Goal: Transaction & Acquisition: Purchase product/service

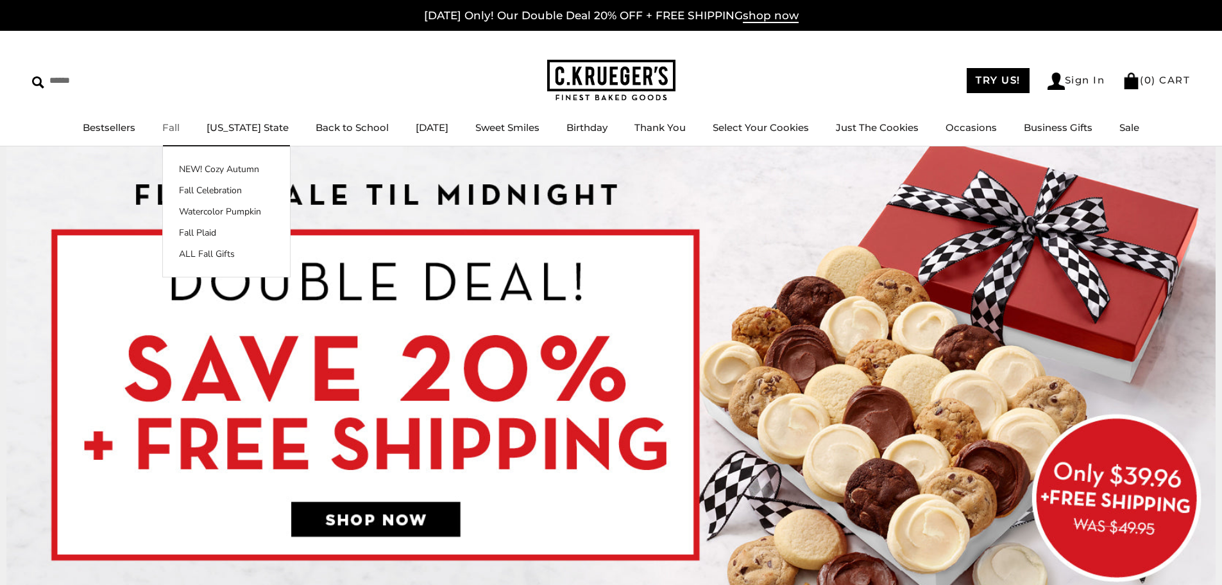
click at [180, 128] on link "Fall" at bounding box center [170, 127] width 17 height 12
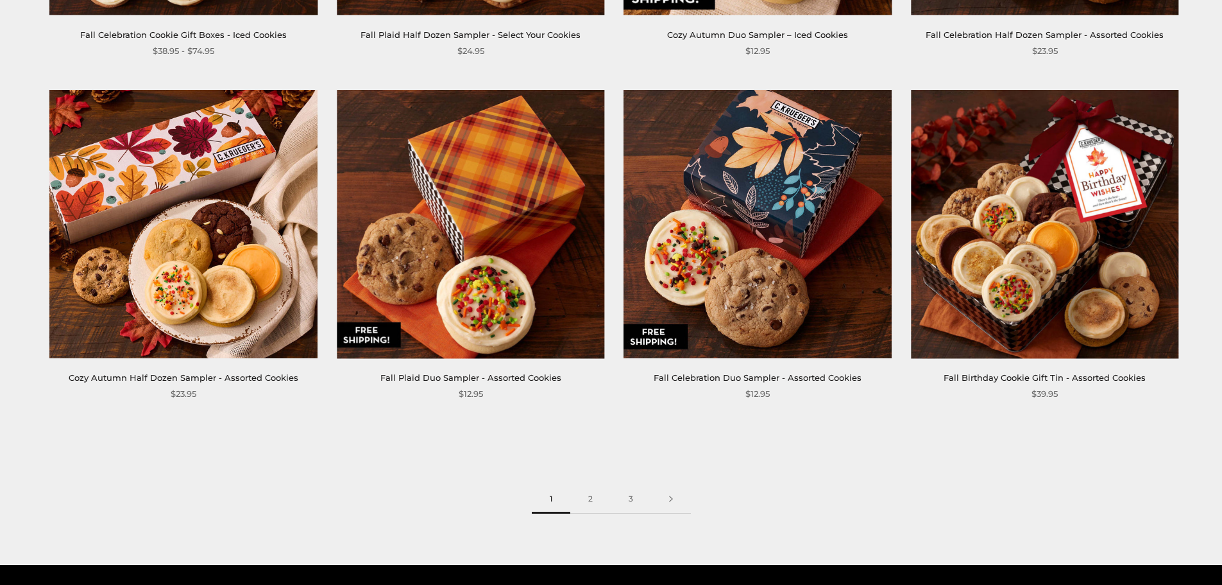
scroll to position [1872, 0]
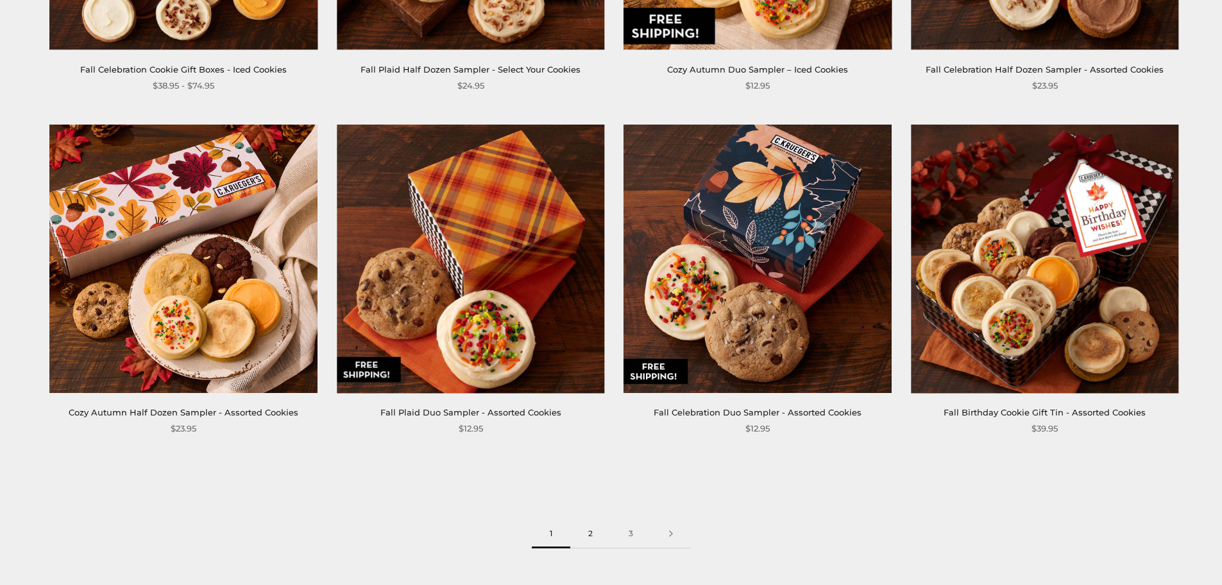
click at [592, 529] on link "2" at bounding box center [590, 533] width 40 height 29
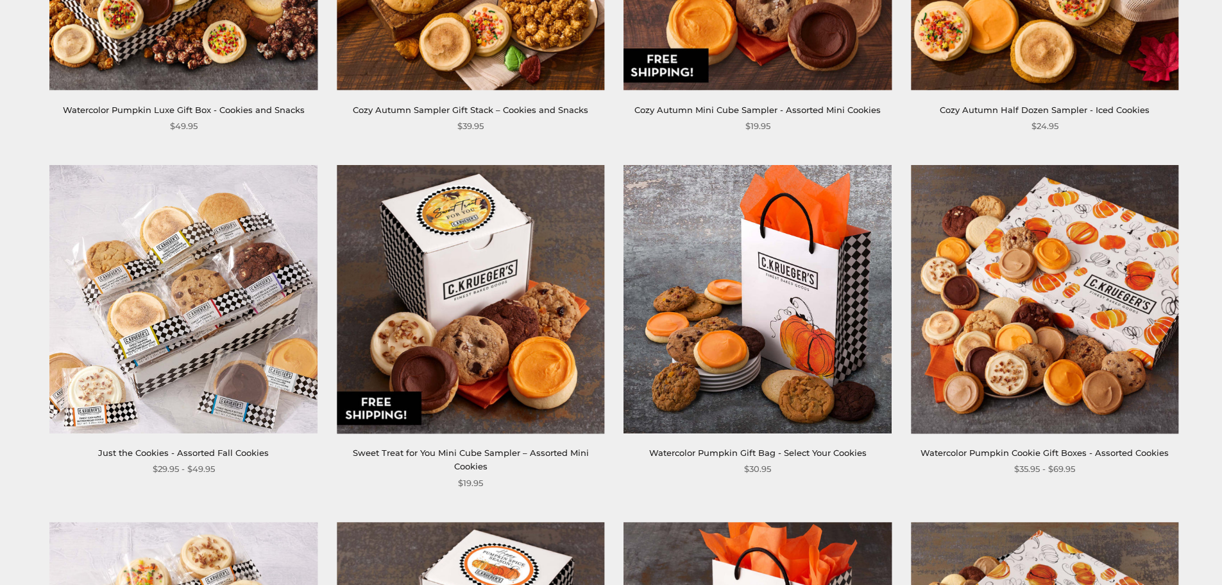
scroll to position [834, 0]
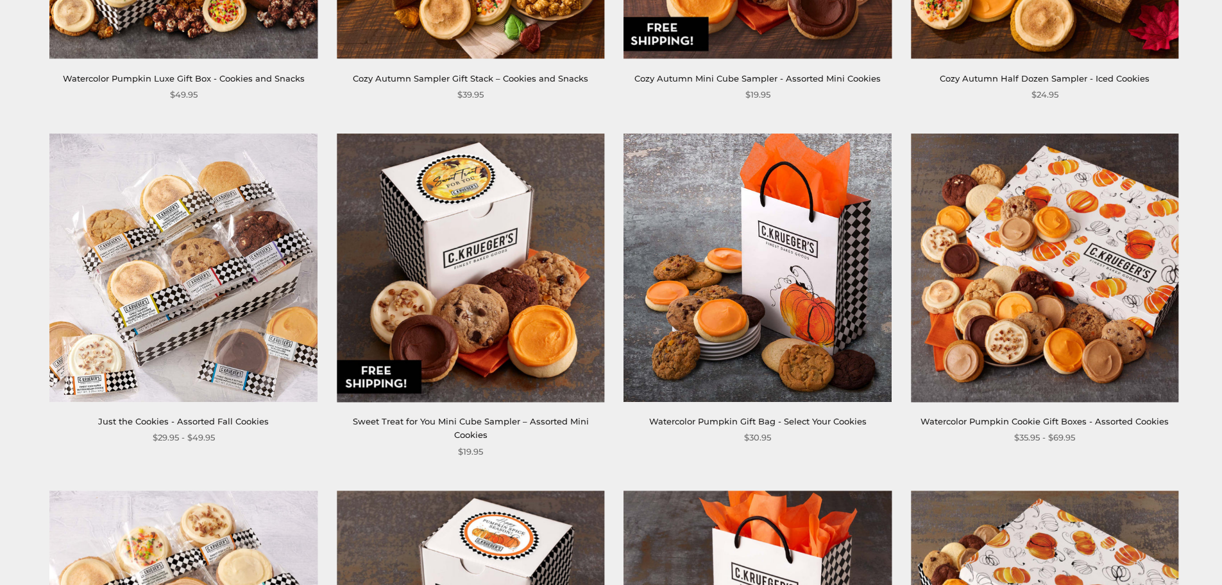
click at [1027, 252] on img at bounding box center [1045, 267] width 268 height 268
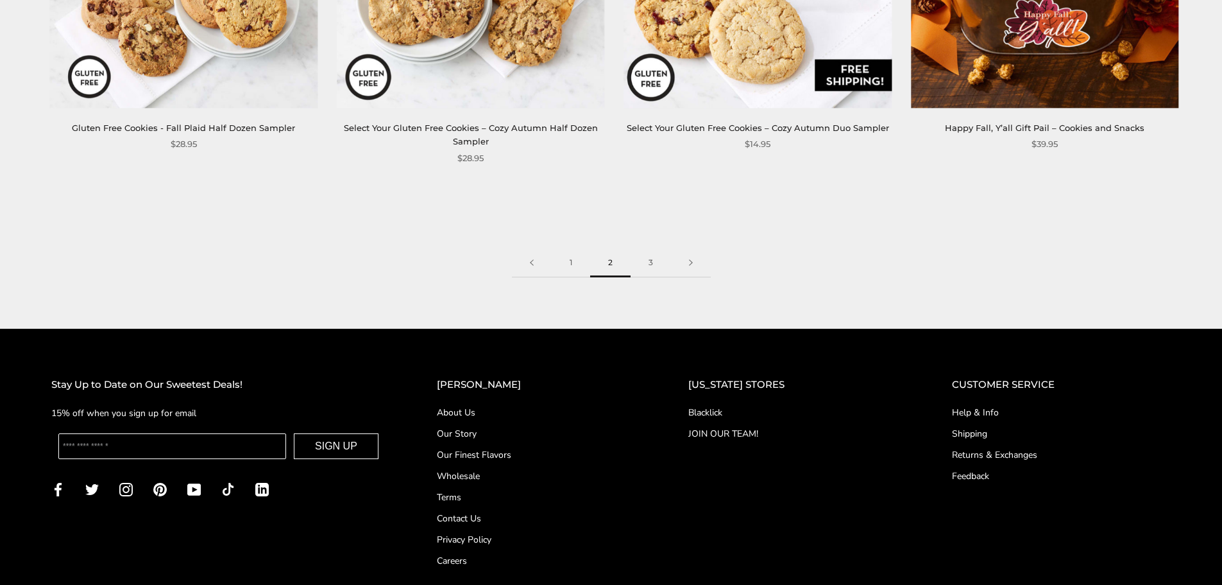
scroll to position [2246, 0]
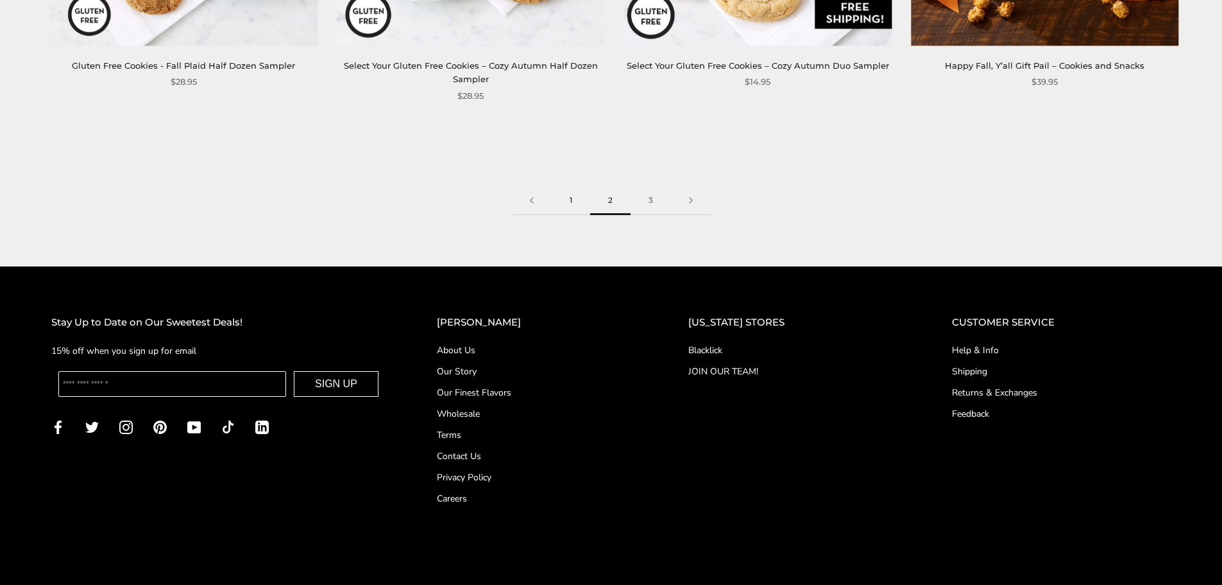
click at [567, 188] on link "1" at bounding box center [571, 200] width 38 height 29
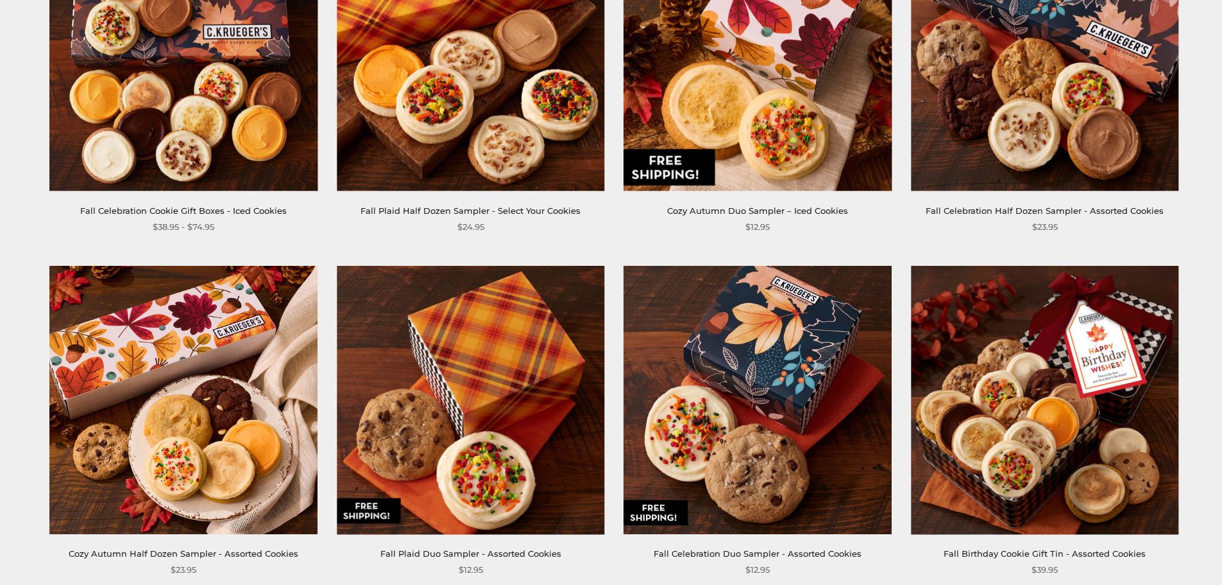
scroll to position [1732, 0]
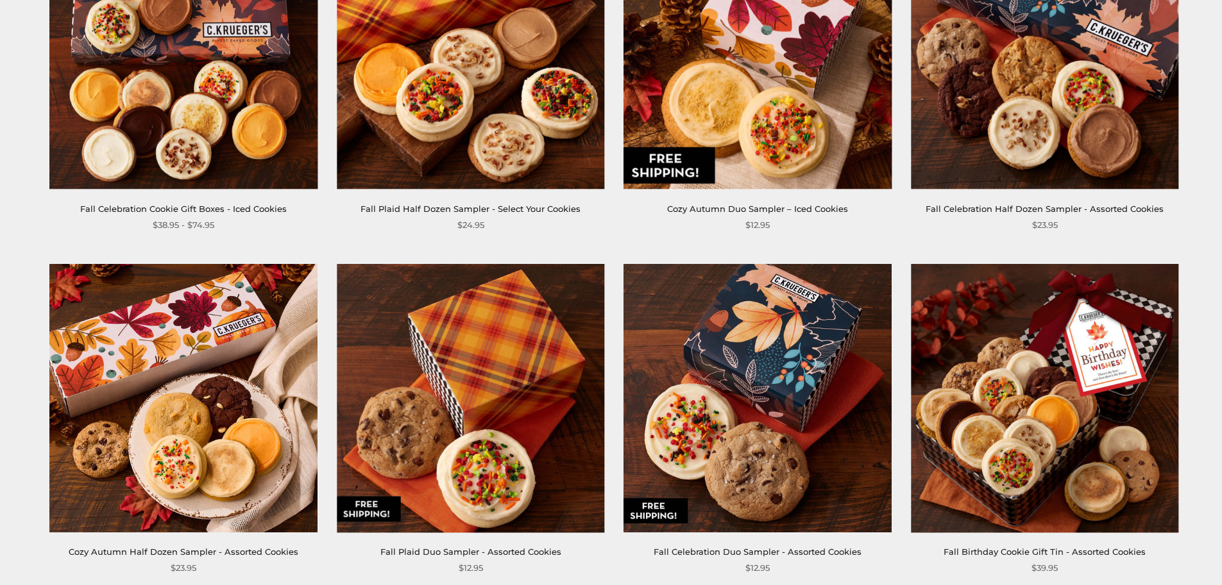
click at [166, 393] on img at bounding box center [184, 398] width 268 height 268
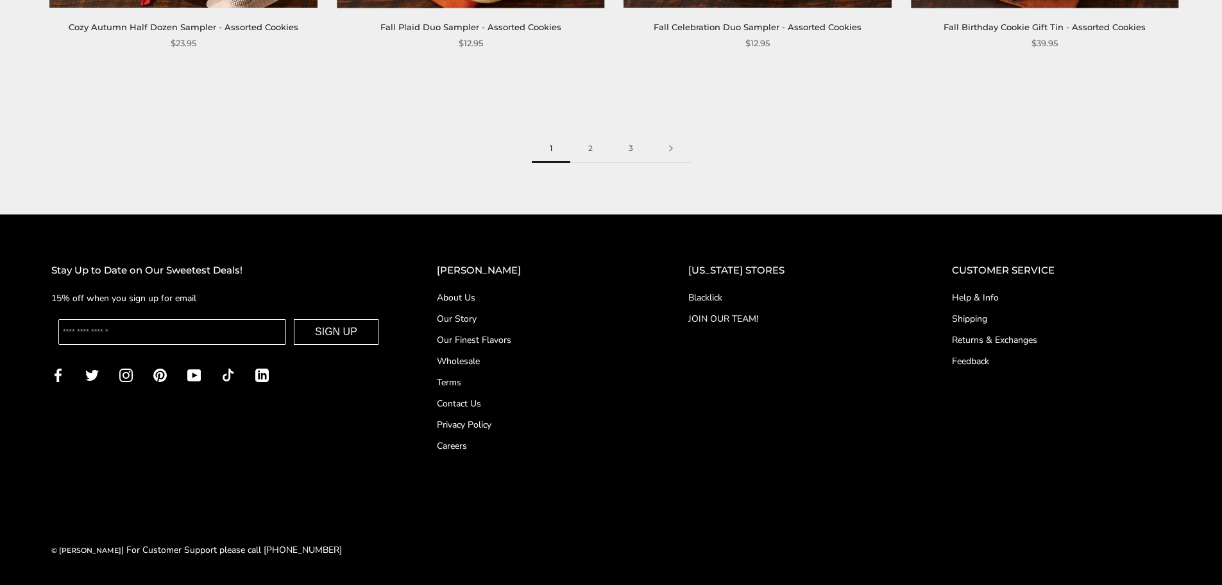
scroll to position [2192, 0]
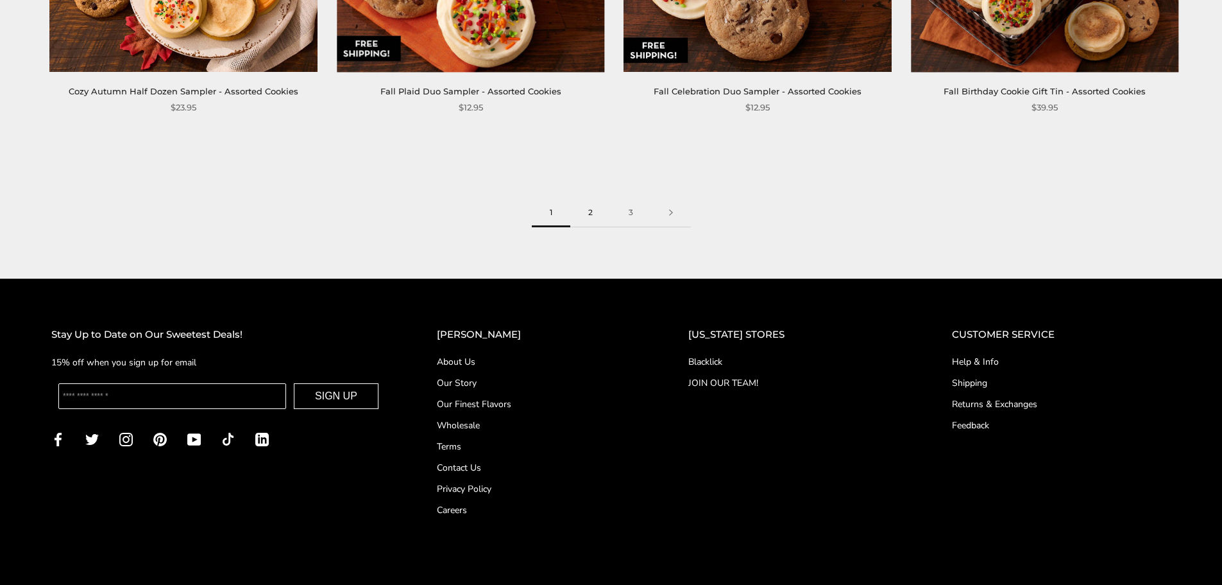
click at [590, 225] on link "2" at bounding box center [590, 212] width 40 height 29
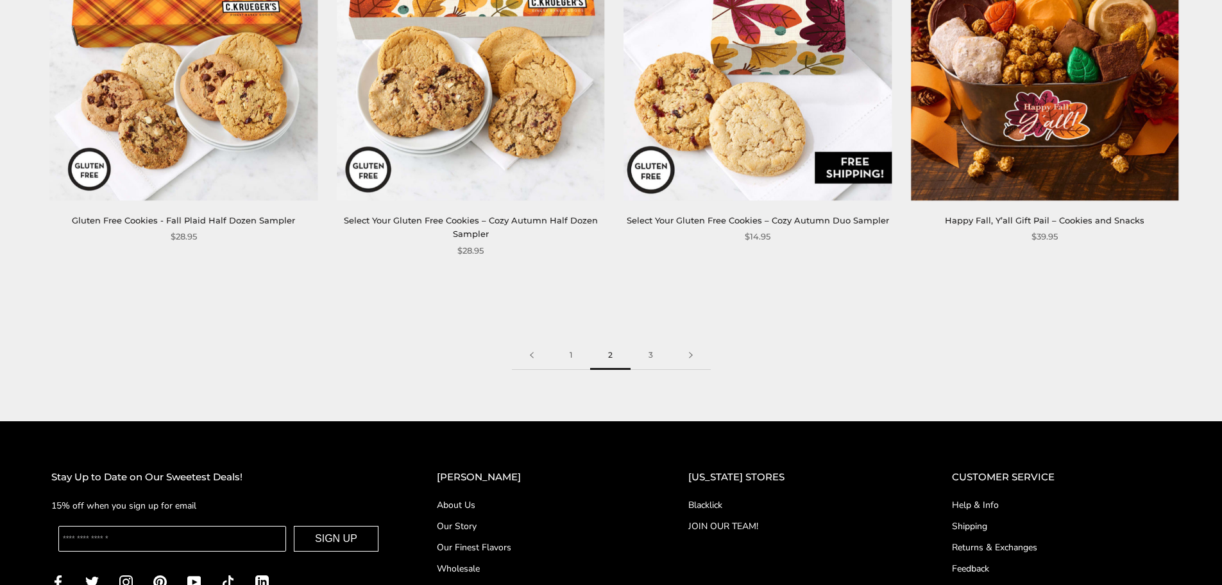
scroll to position [2117, 0]
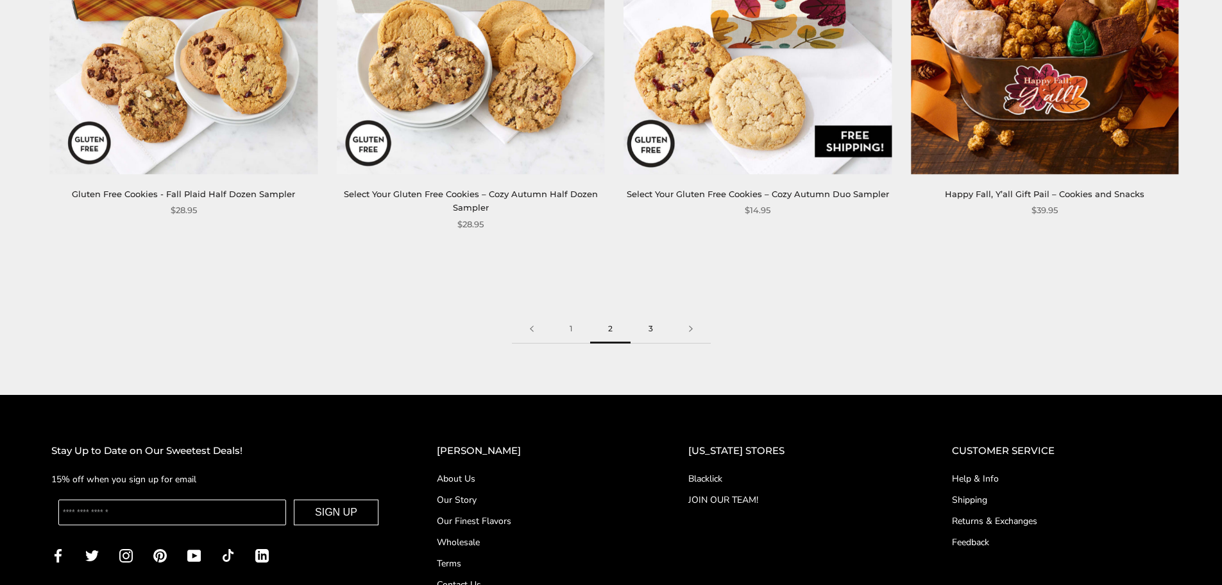
click at [649, 317] on link "3" at bounding box center [651, 328] width 40 height 29
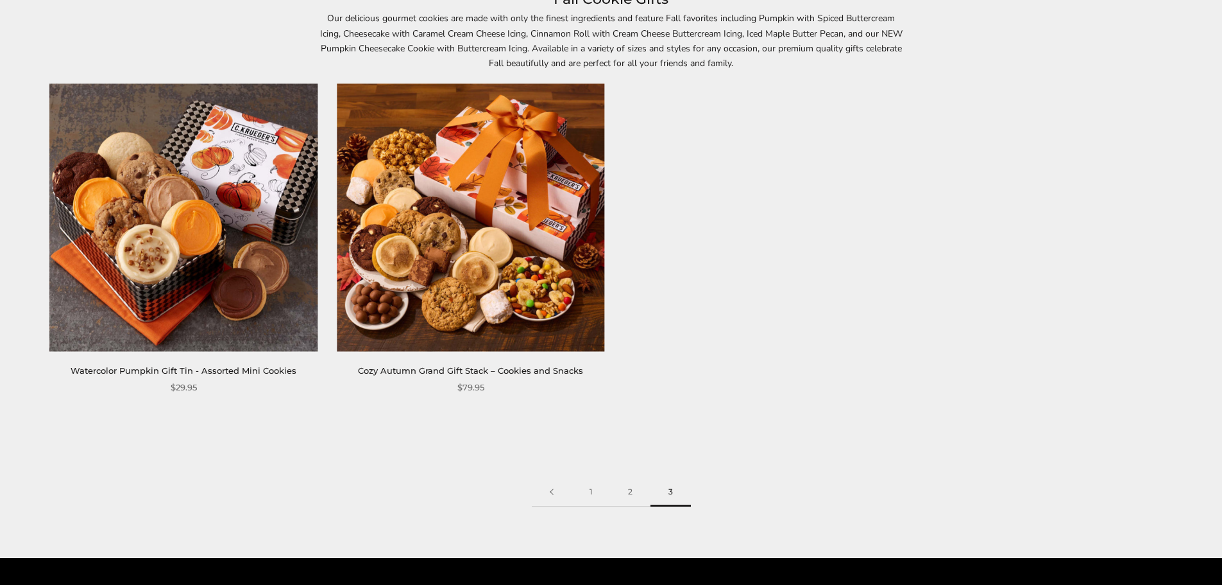
scroll to position [192, 0]
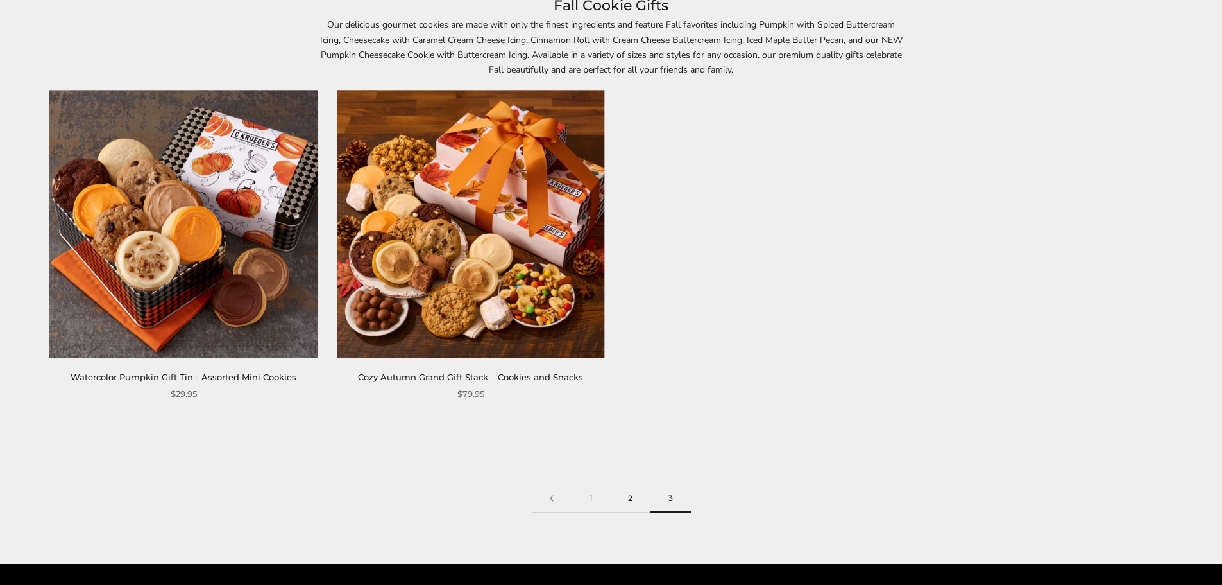
click at [623, 500] on link "2" at bounding box center [630, 498] width 40 height 29
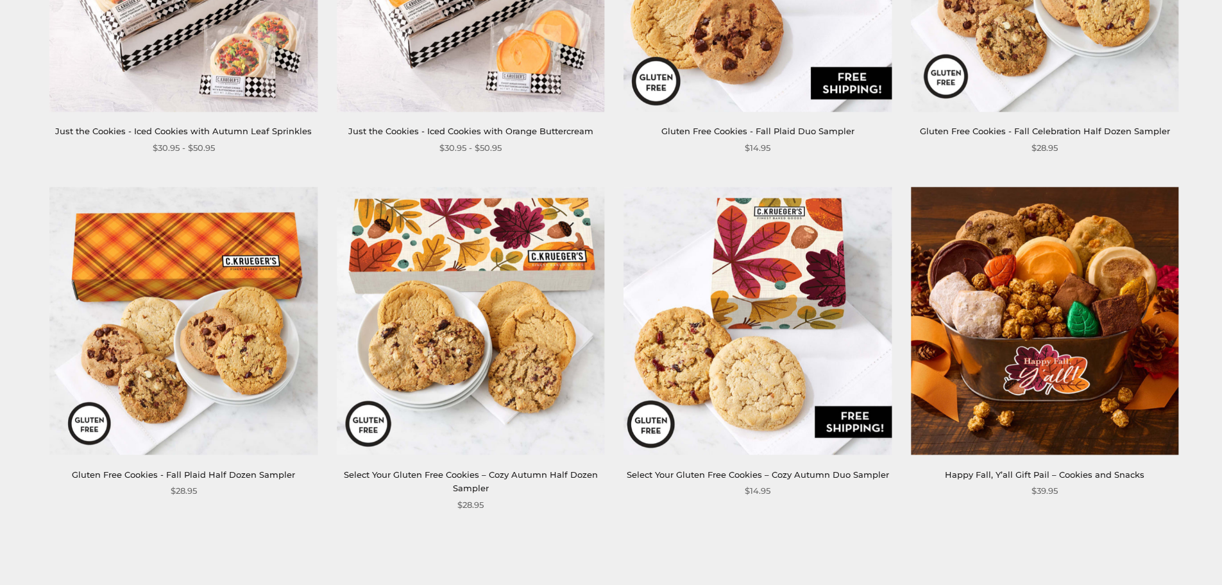
scroll to position [1989, 0]
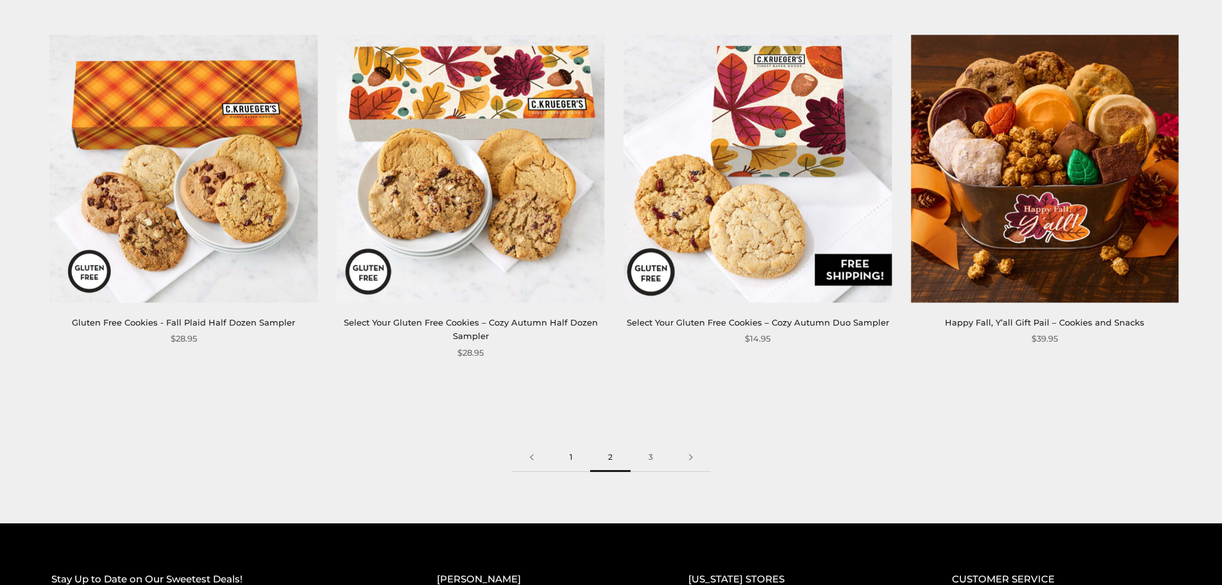
click at [568, 443] on link "1" at bounding box center [571, 457] width 38 height 29
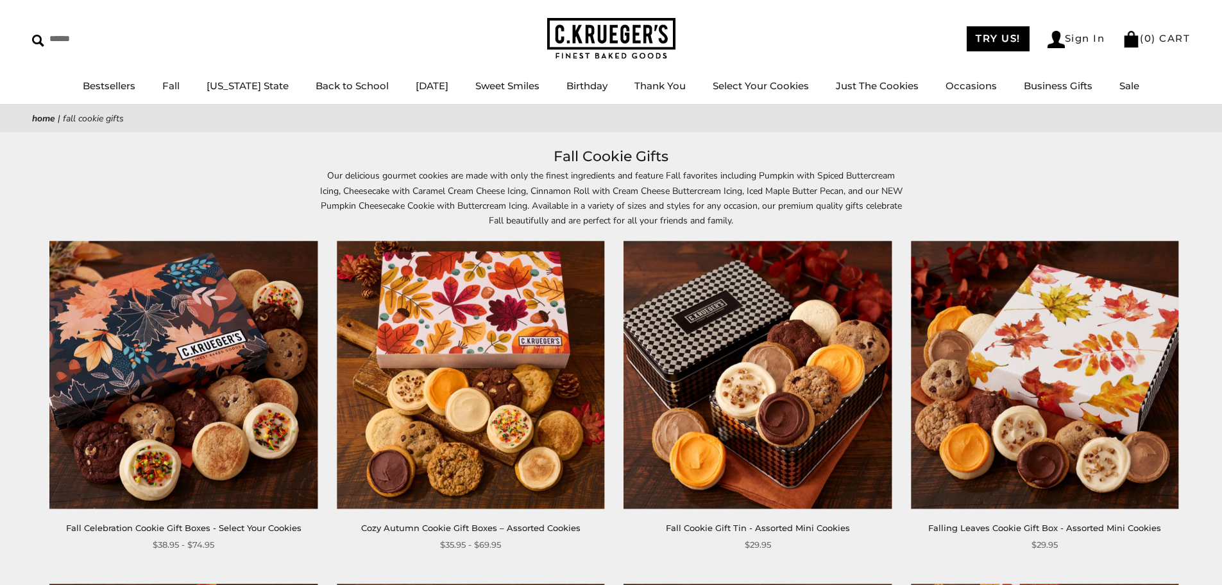
scroll to position [64, 0]
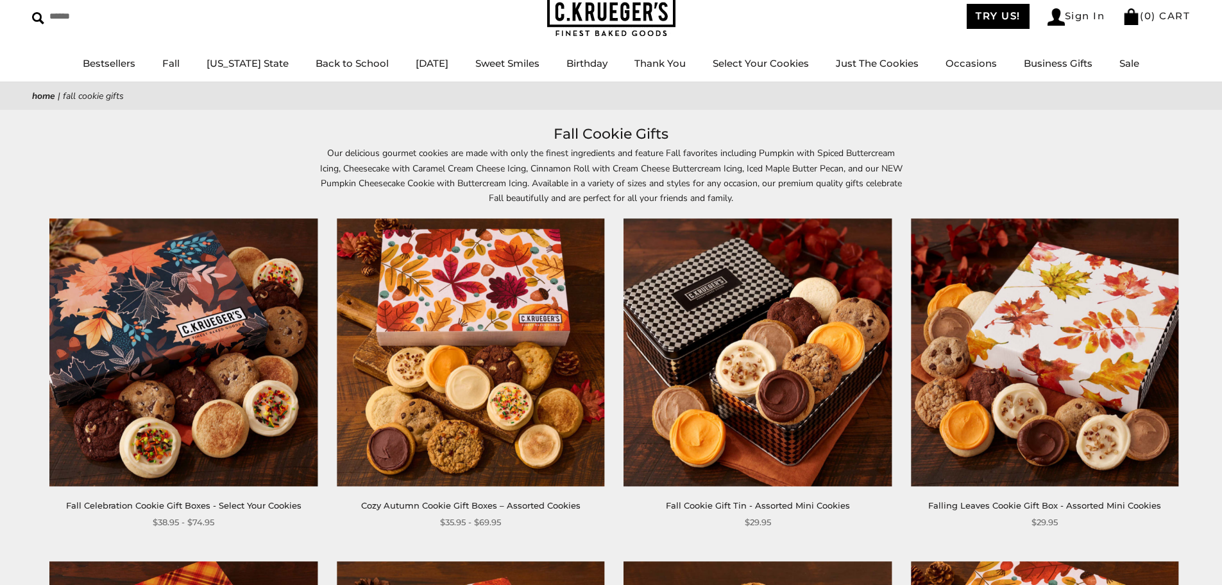
click at [751, 364] on img at bounding box center [758, 352] width 268 height 268
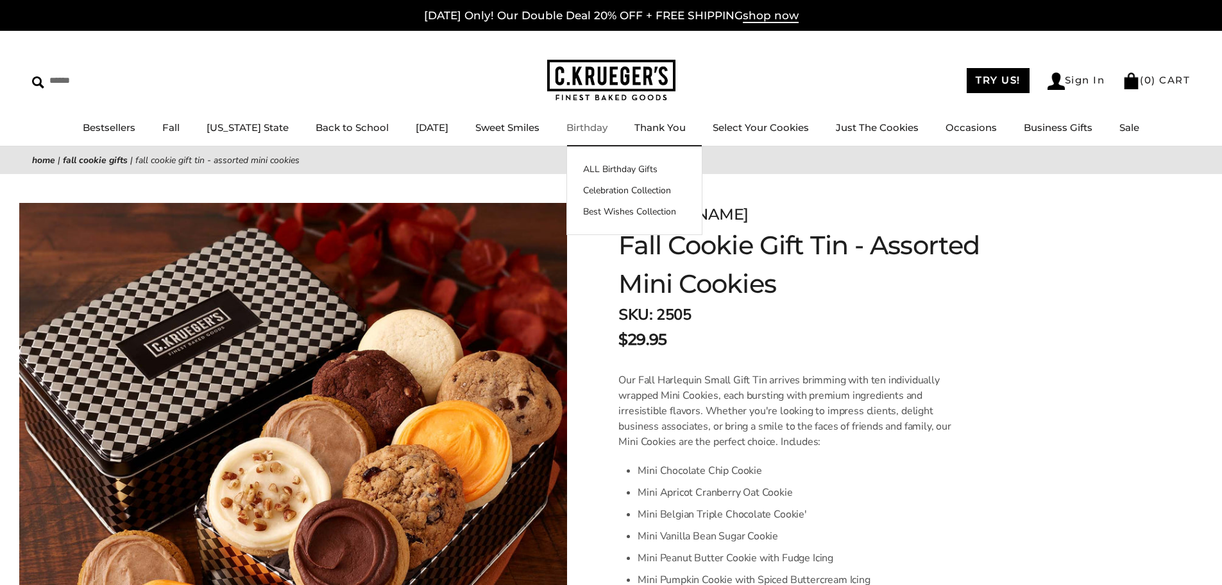
click at [567, 128] on link "Birthday" at bounding box center [587, 127] width 41 height 12
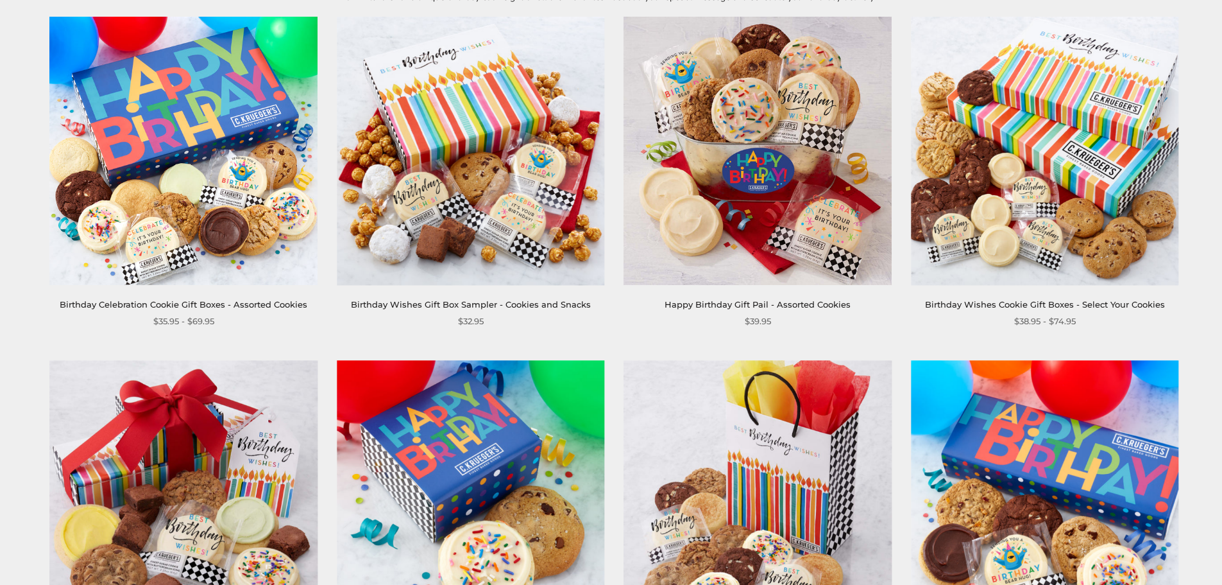
scroll to position [257, 0]
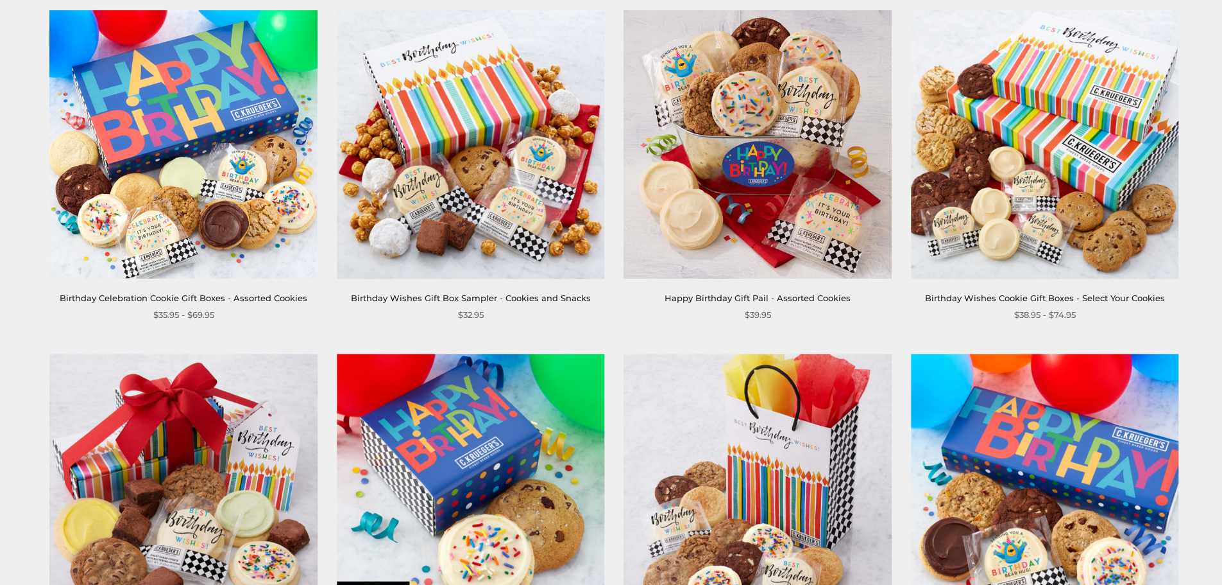
click at [780, 172] on img at bounding box center [758, 145] width 268 height 268
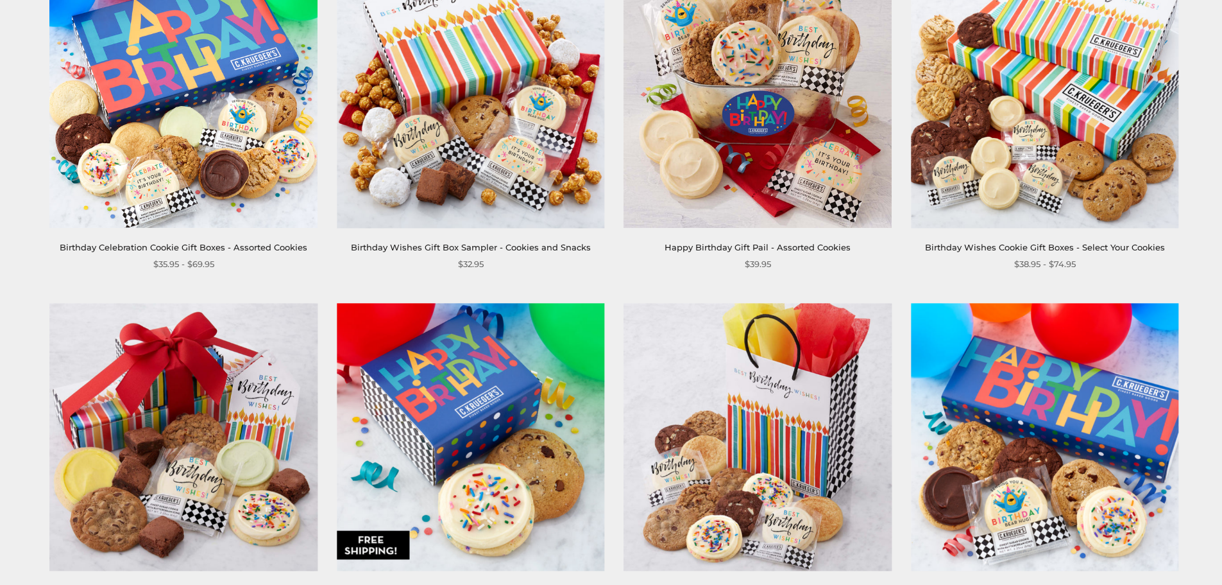
scroll to position [572, 0]
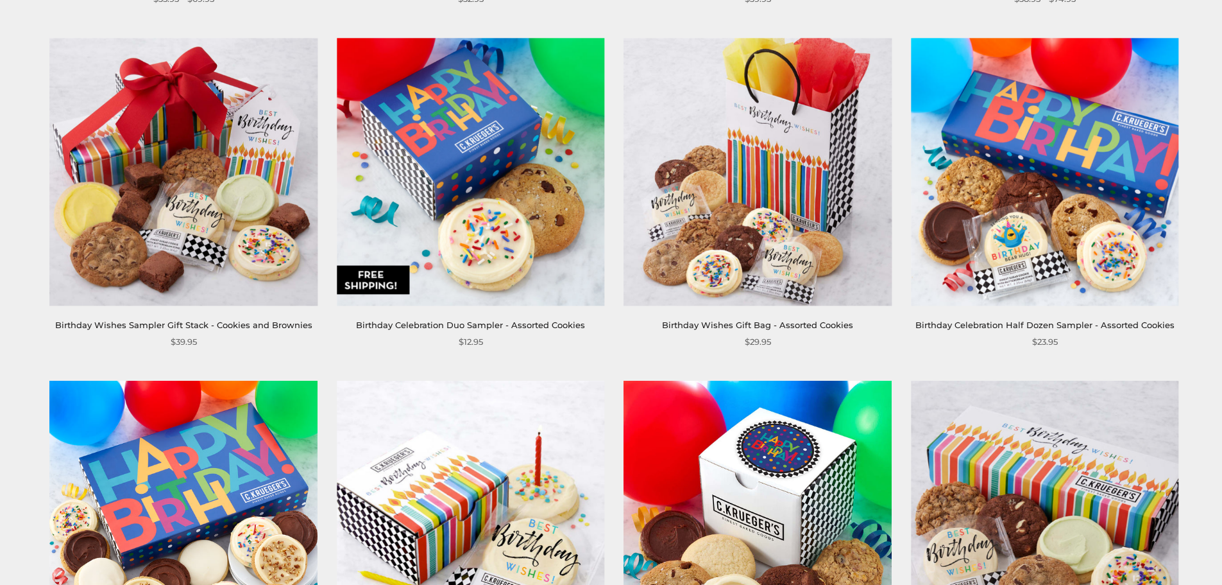
click at [1081, 226] on img at bounding box center [1045, 172] width 268 height 268
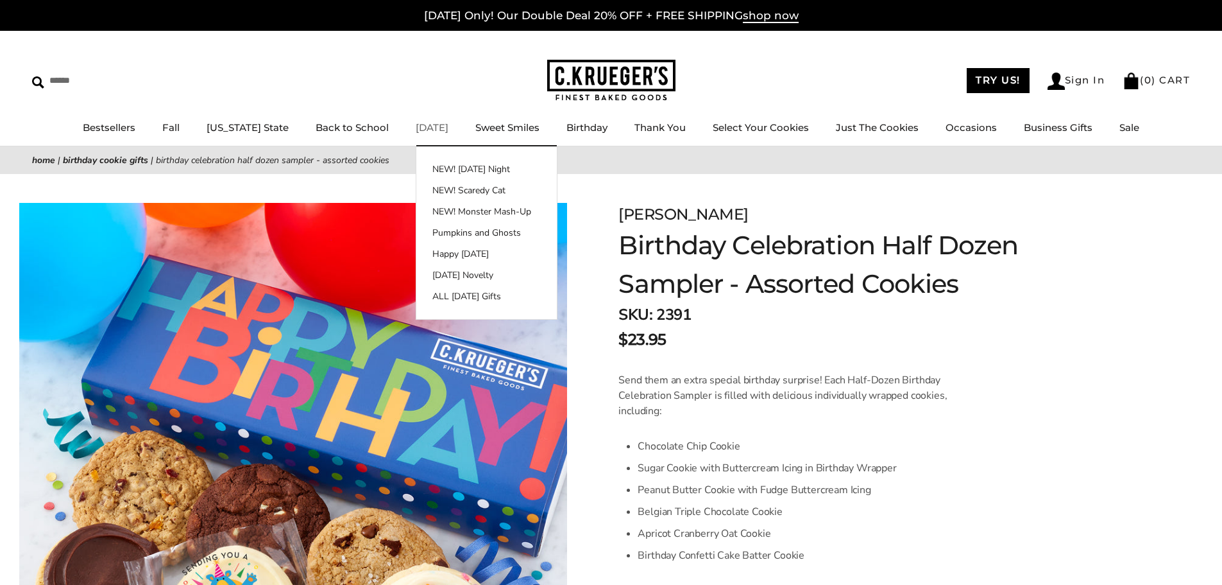
click at [422, 131] on link "[DATE]" at bounding box center [432, 127] width 33 height 12
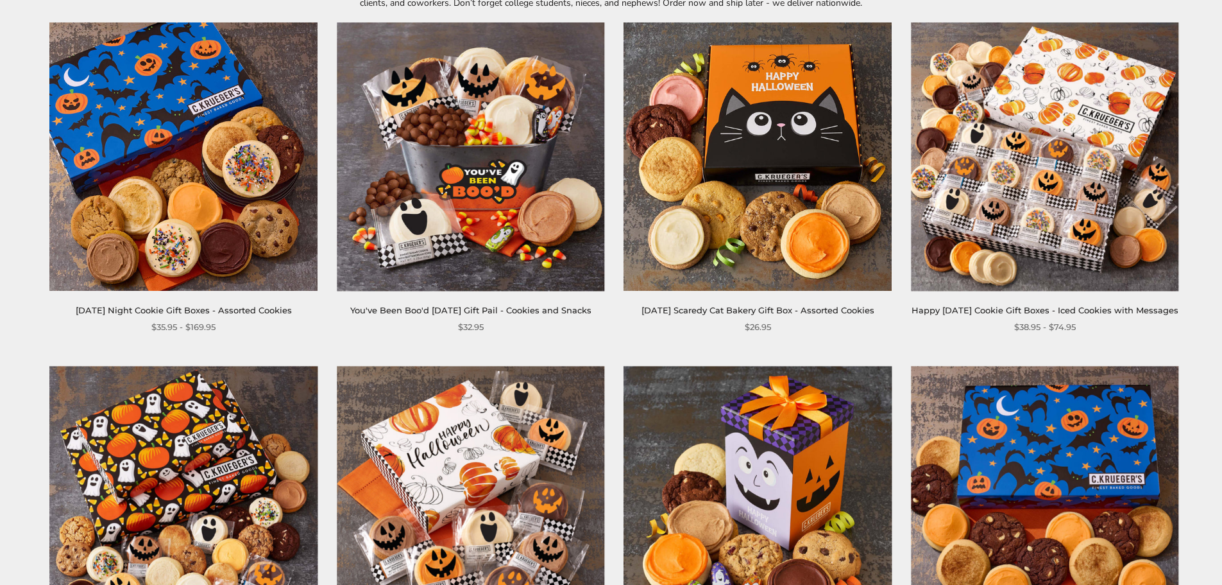
scroll to position [257, 0]
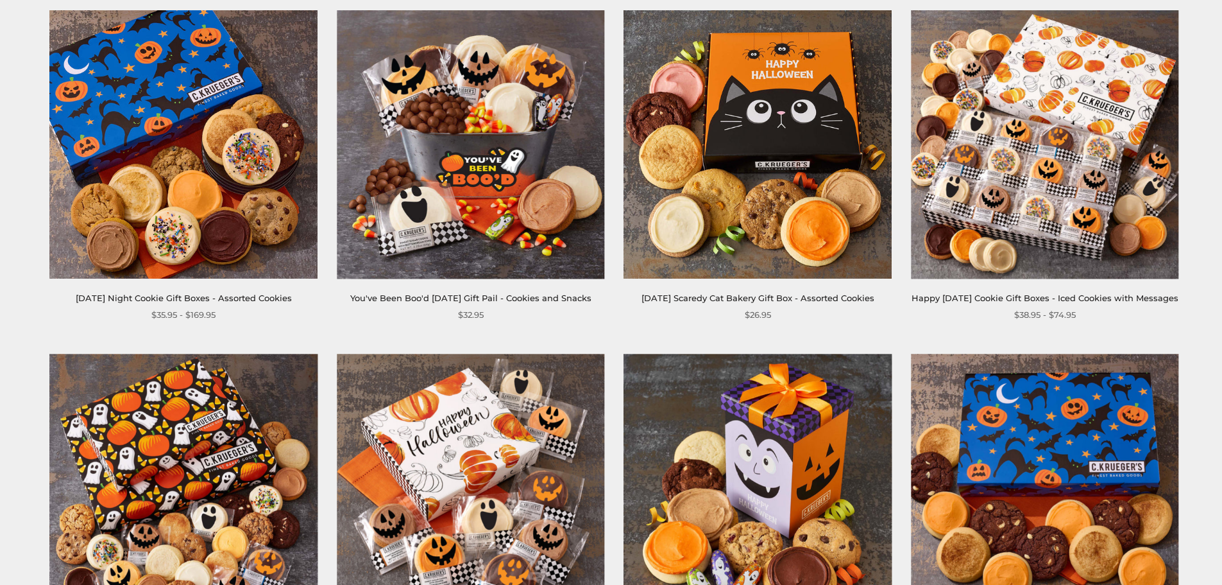
click at [731, 196] on img at bounding box center [758, 145] width 268 height 268
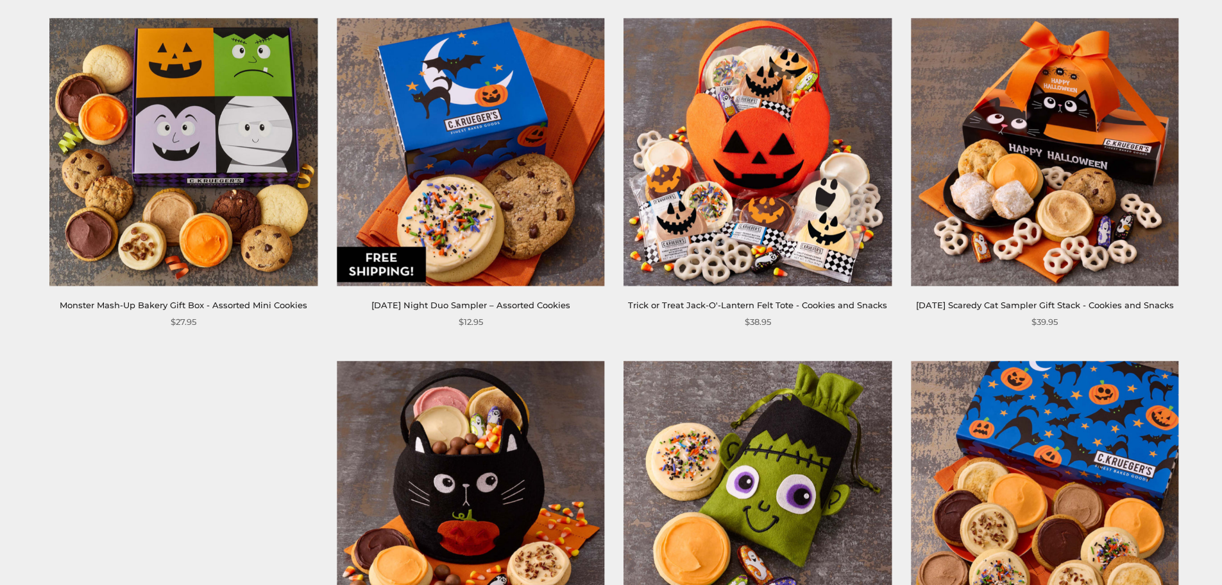
scroll to position [957, 0]
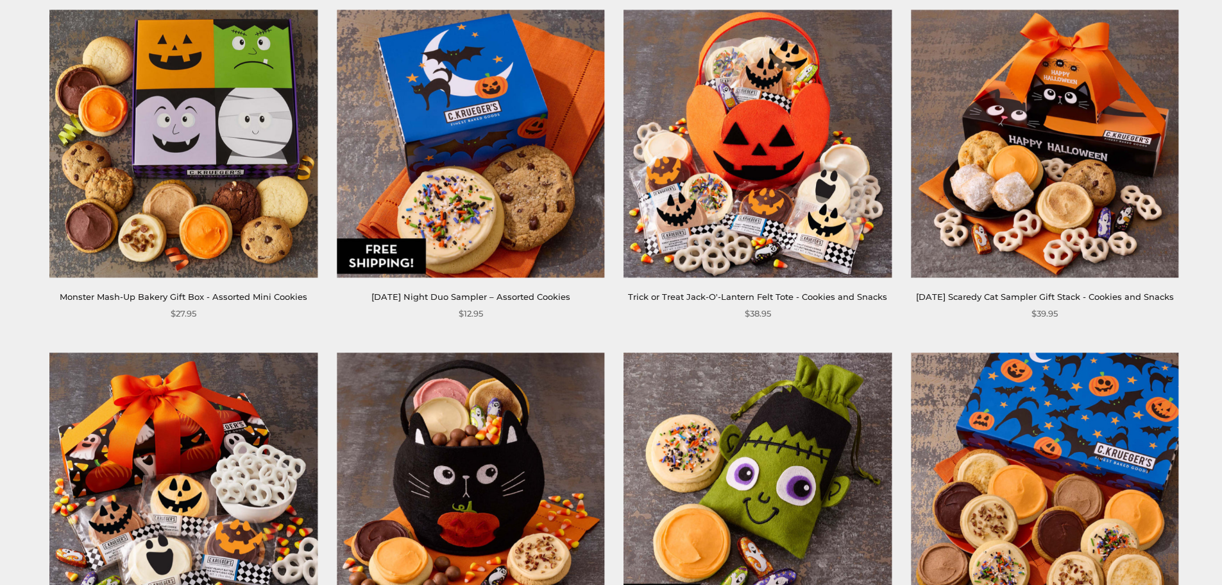
click at [797, 191] on img at bounding box center [758, 144] width 268 height 268
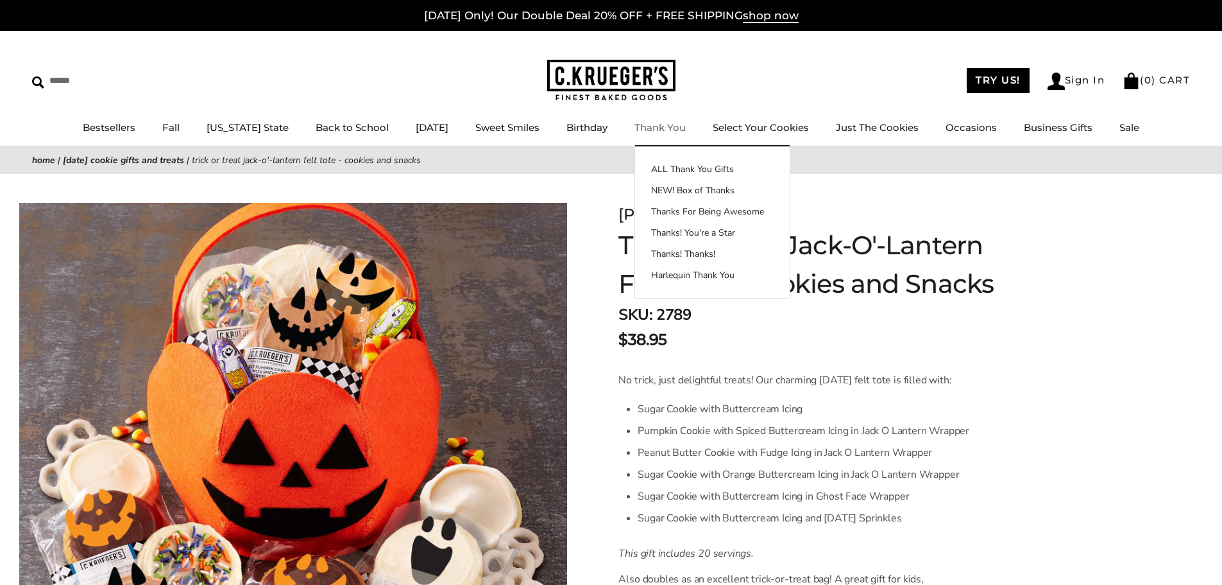
click at [678, 128] on link "Thank You" at bounding box center [660, 127] width 51 height 12
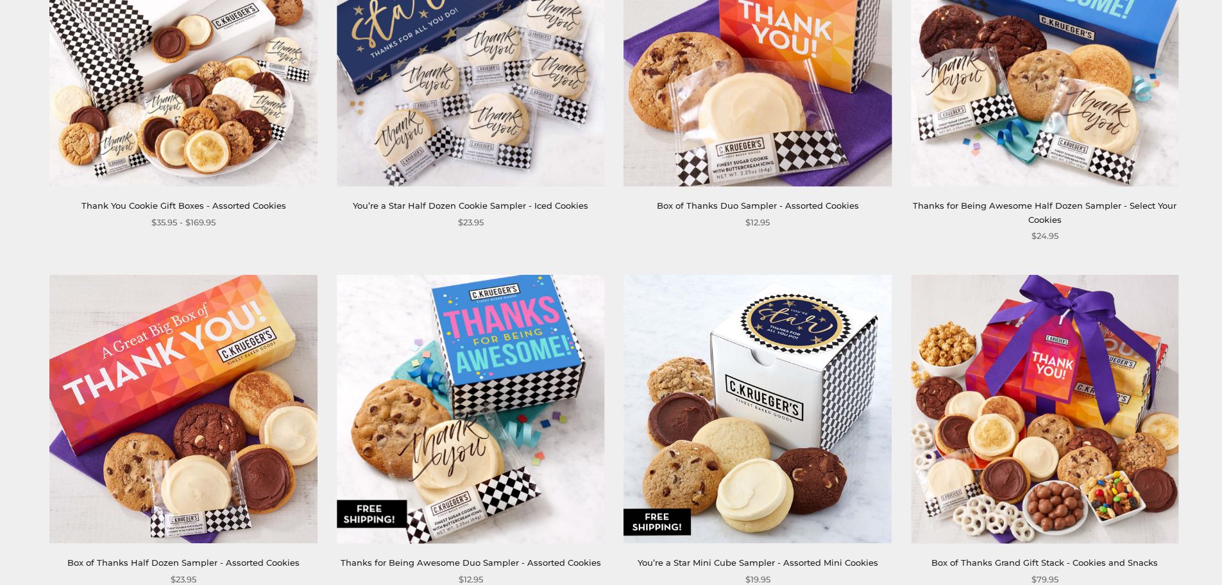
scroll to position [1540, 0]
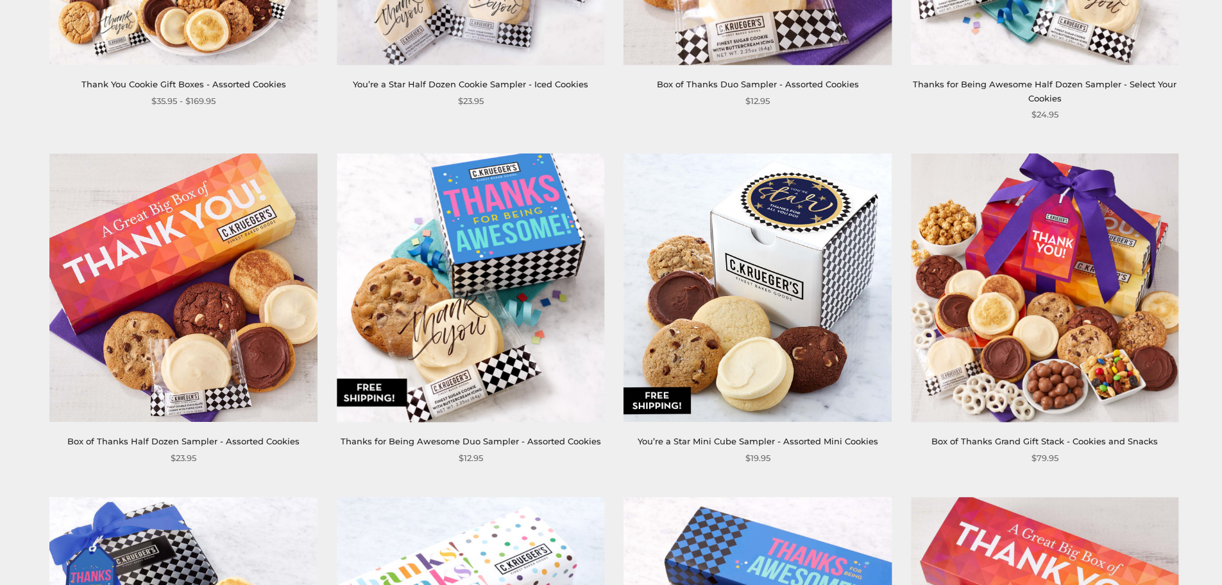
click at [483, 280] on img at bounding box center [471, 288] width 268 height 268
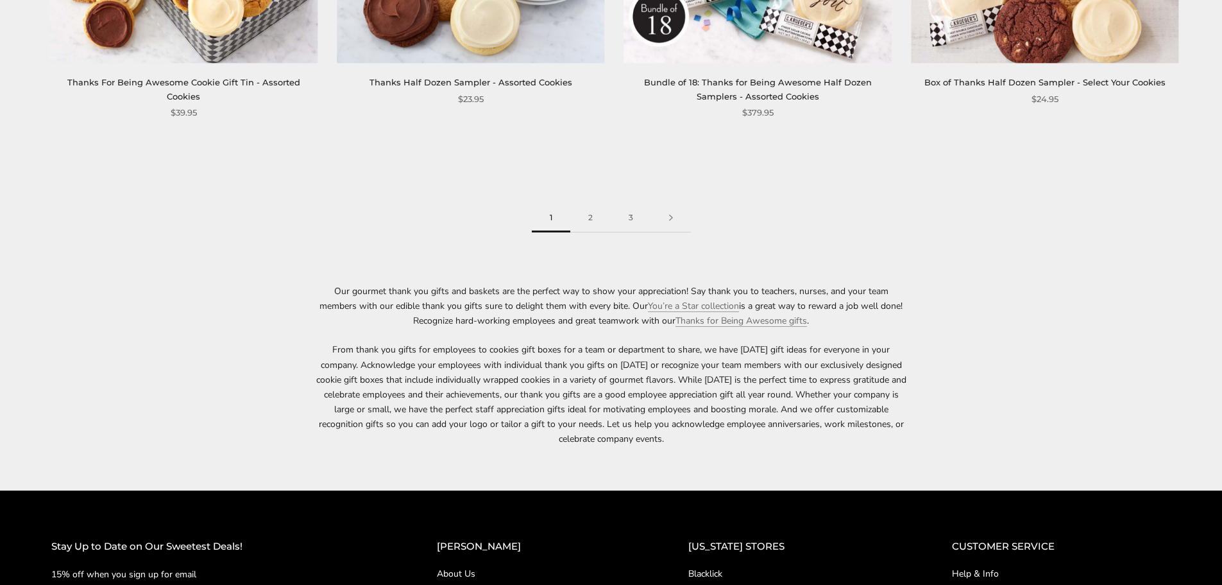
scroll to position [2246, 0]
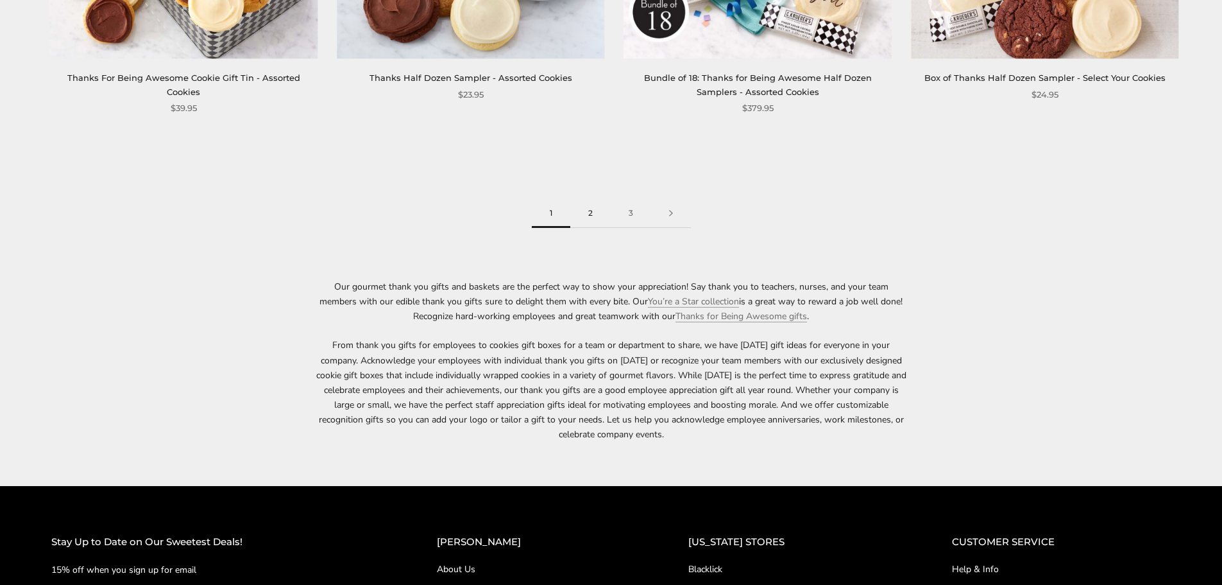
click at [581, 218] on link "2" at bounding box center [590, 213] width 40 height 29
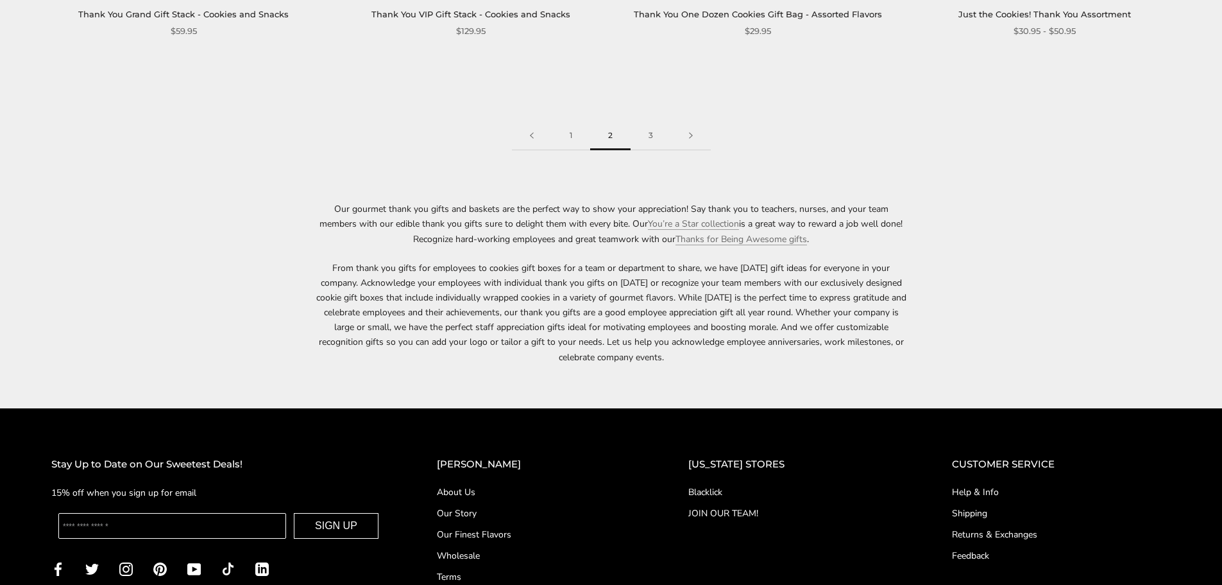
scroll to position [2310, 0]
click at [646, 121] on link "3" at bounding box center [651, 135] width 40 height 29
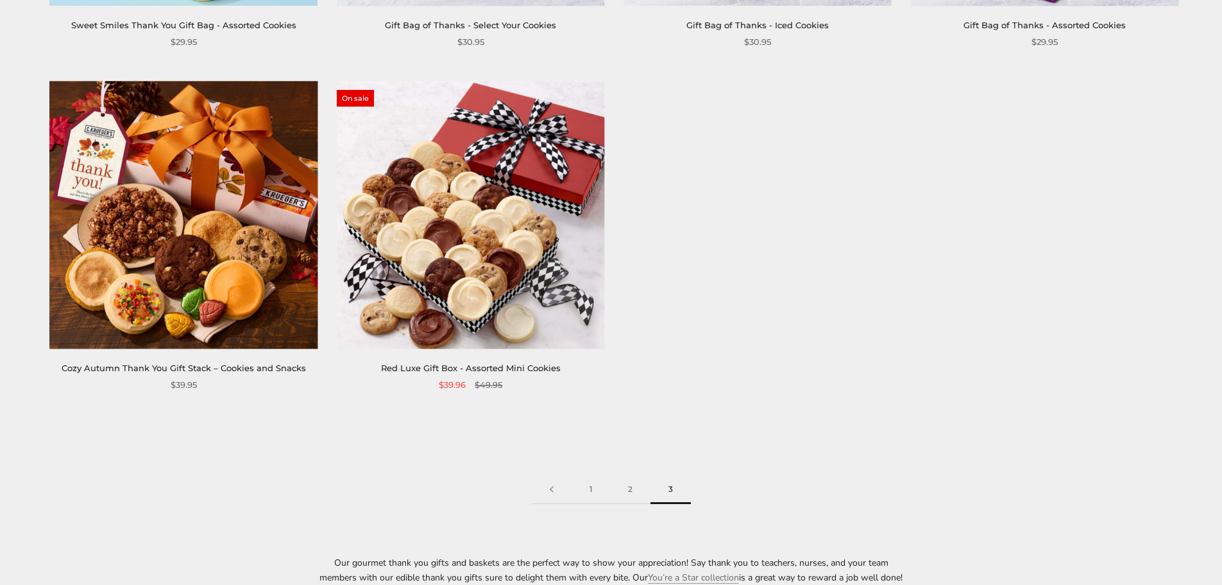
scroll to position [642, 0]
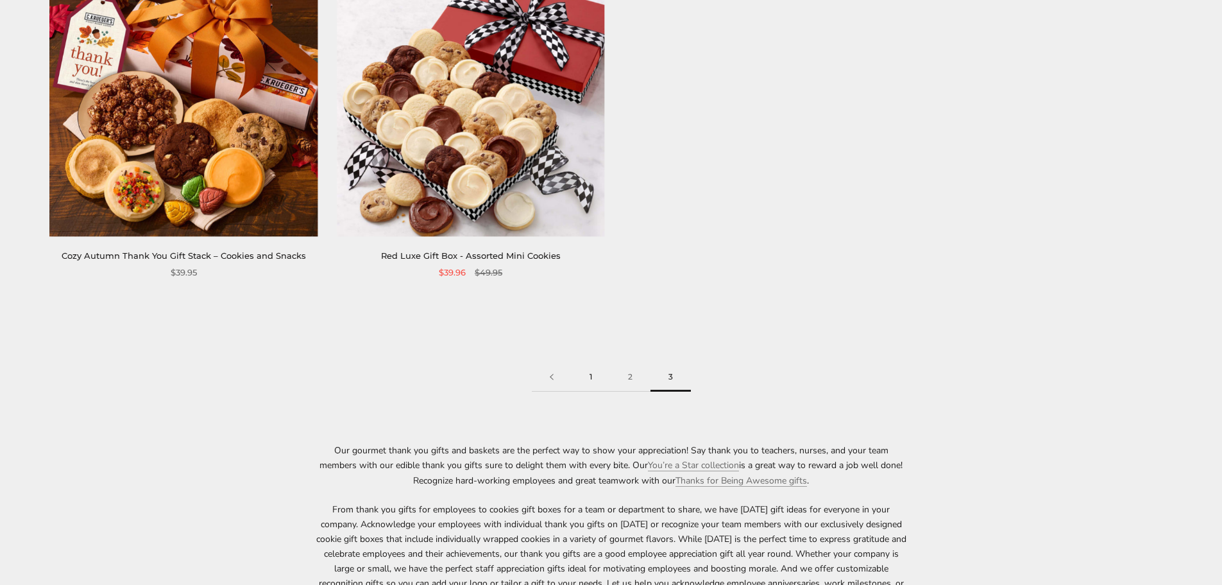
click at [590, 378] on link "1" at bounding box center [591, 377] width 38 height 29
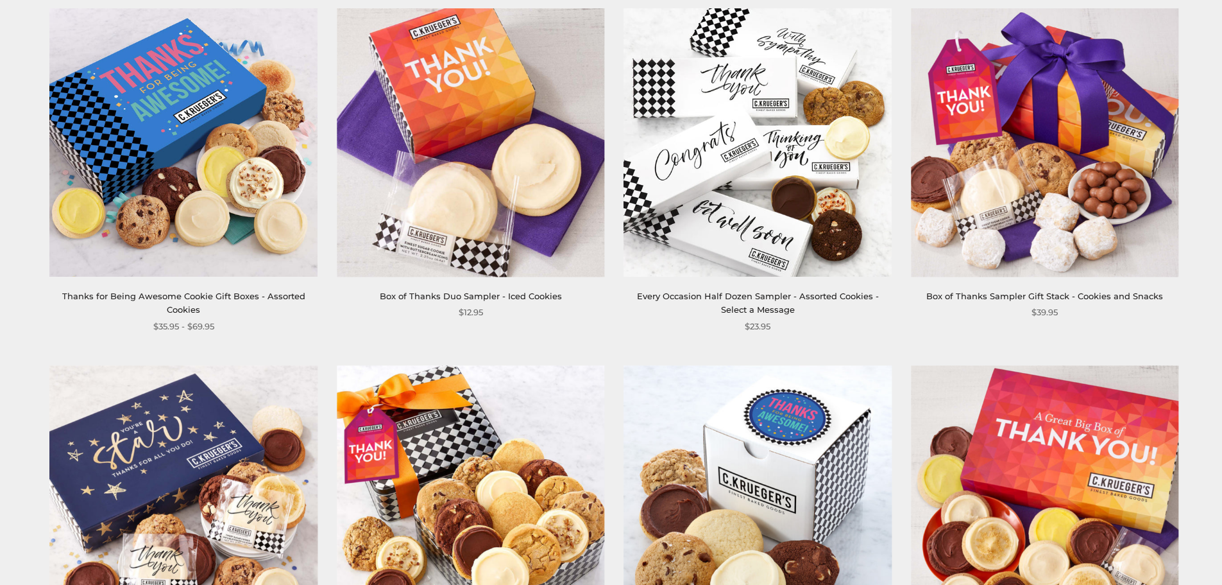
scroll to position [642, 0]
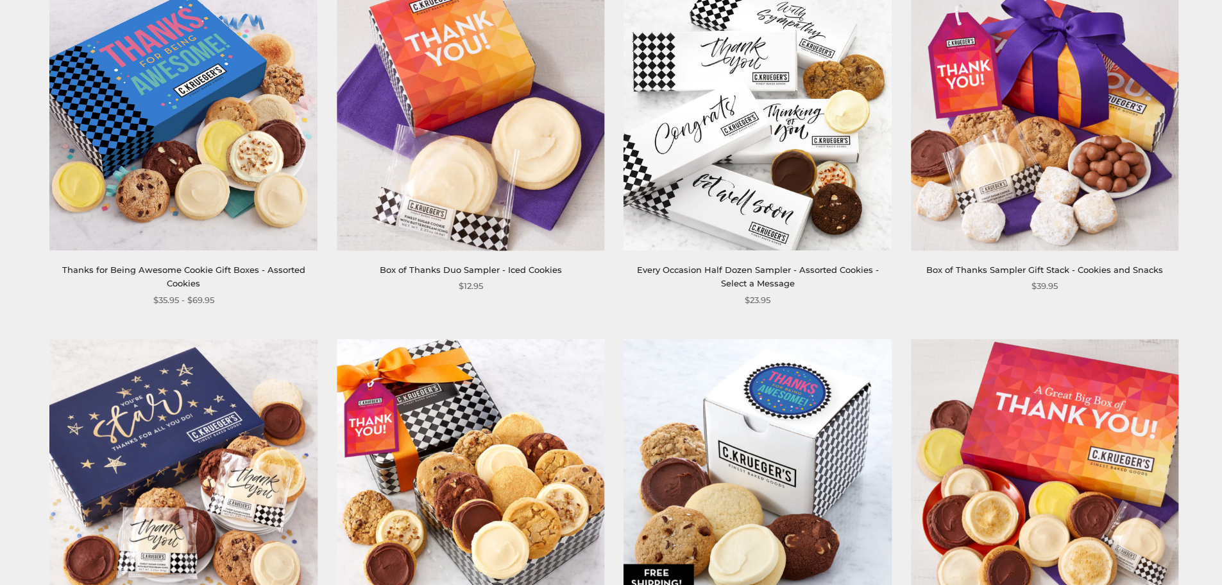
click at [241, 200] on img at bounding box center [184, 116] width 268 height 268
